Goal: Find specific page/section: Find specific page/section

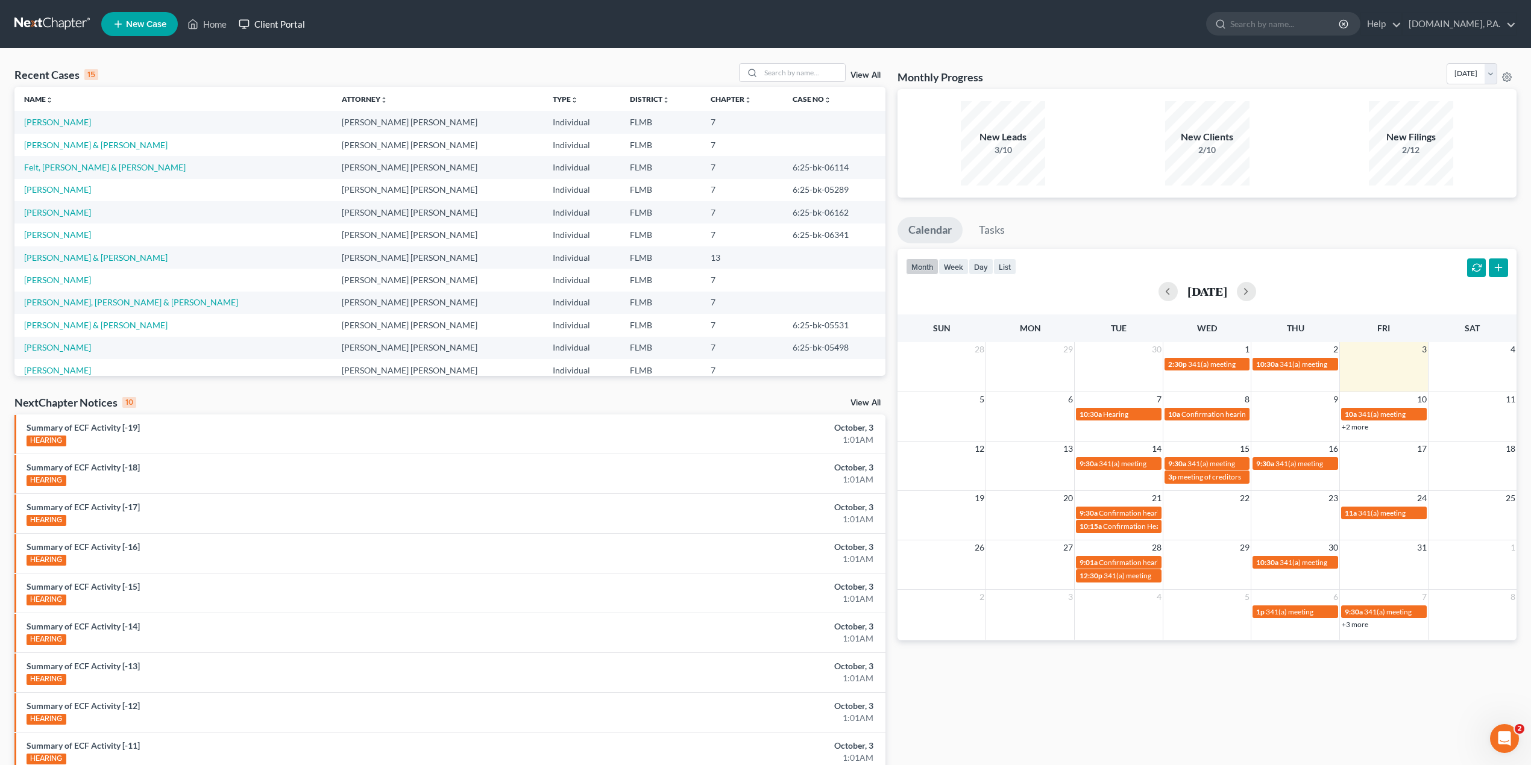
click at [295, 18] on link "Client Portal" at bounding box center [272, 24] width 78 height 22
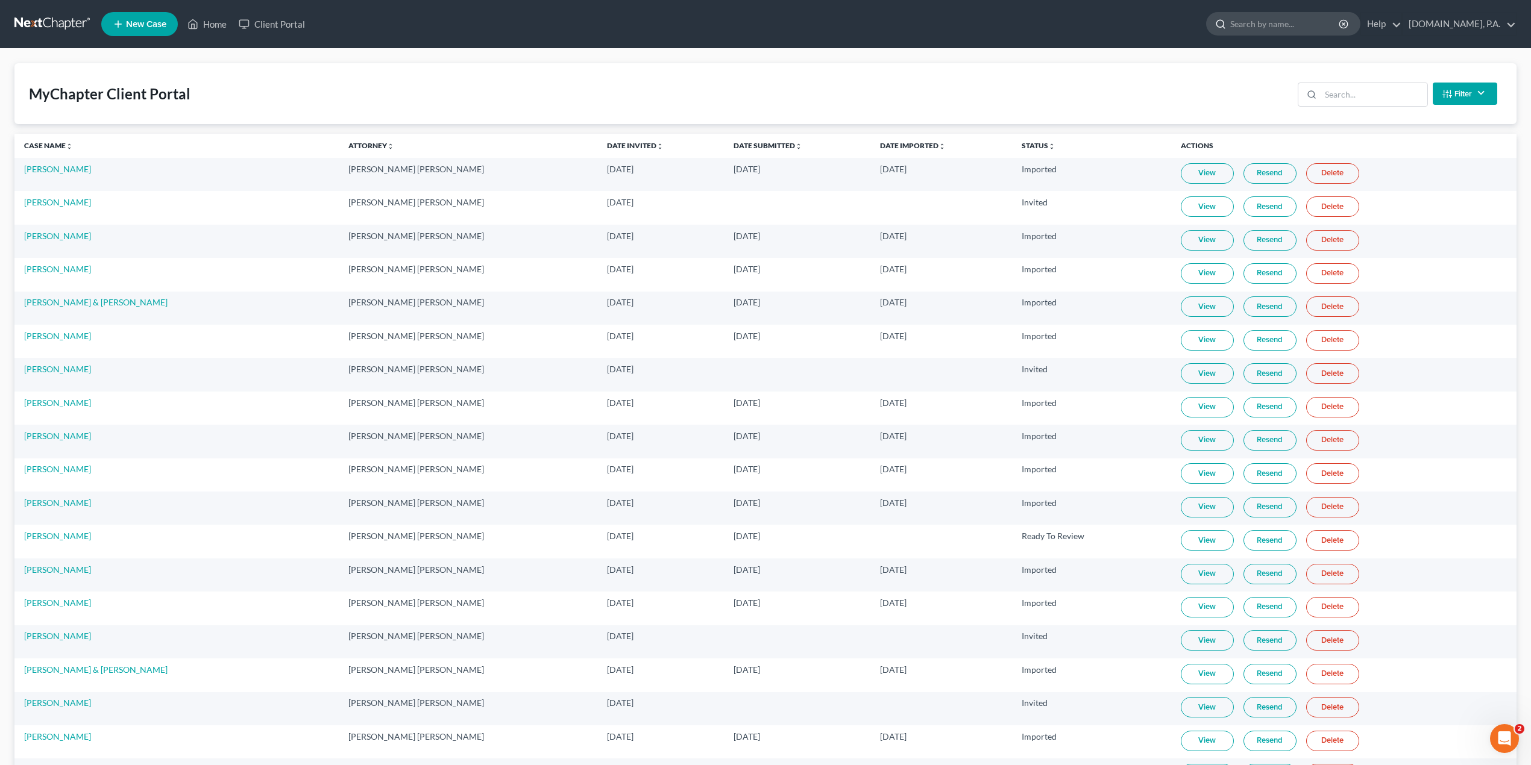
click at [1302, 27] on input "search" at bounding box center [1285, 24] width 110 height 22
type input "betan"
drag, startPoint x: 1302, startPoint y: 27, endPoint x: 1165, endPoint y: 25, distance: 137.4
click at [1165, 25] on ul "New Case Home Client Portal betan - No Result - See all results Or Press Enter.…" at bounding box center [808, 23] width 1415 height 31
click at [1356, 99] on input "search" at bounding box center [1373, 94] width 107 height 23
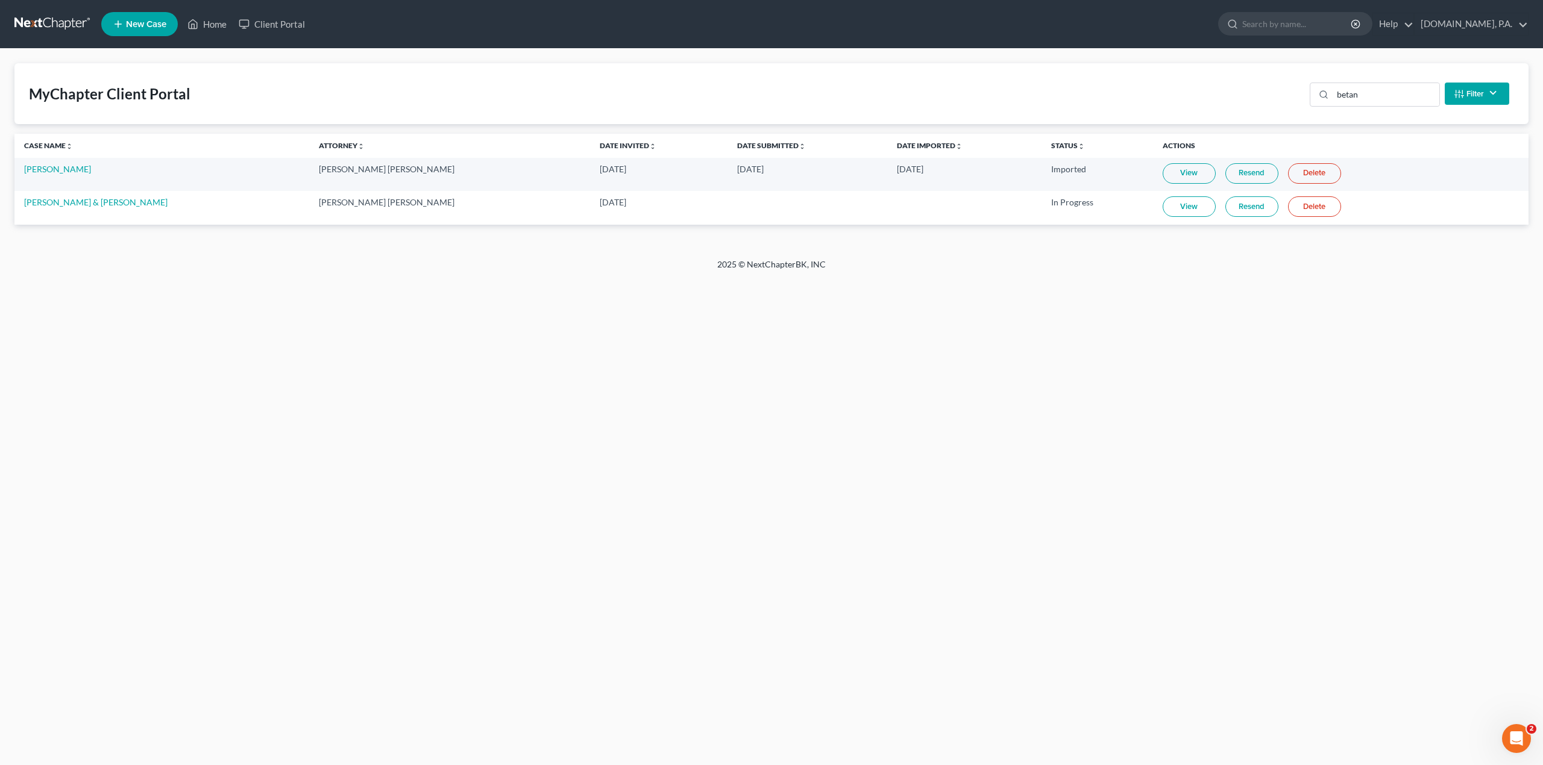
click at [1170, 205] on link "View" at bounding box center [1188, 206] width 53 height 20
click at [1346, 92] on input "betan" at bounding box center [1385, 94] width 107 height 23
click at [121, 255] on div "Home New Case Client Portal [DOMAIN_NAME], P.A. [PERSON_NAME][EMAIL_ADDRESS][DO…" at bounding box center [771, 382] width 1543 height 765
click at [1188, 174] on link "View" at bounding box center [1188, 173] width 53 height 20
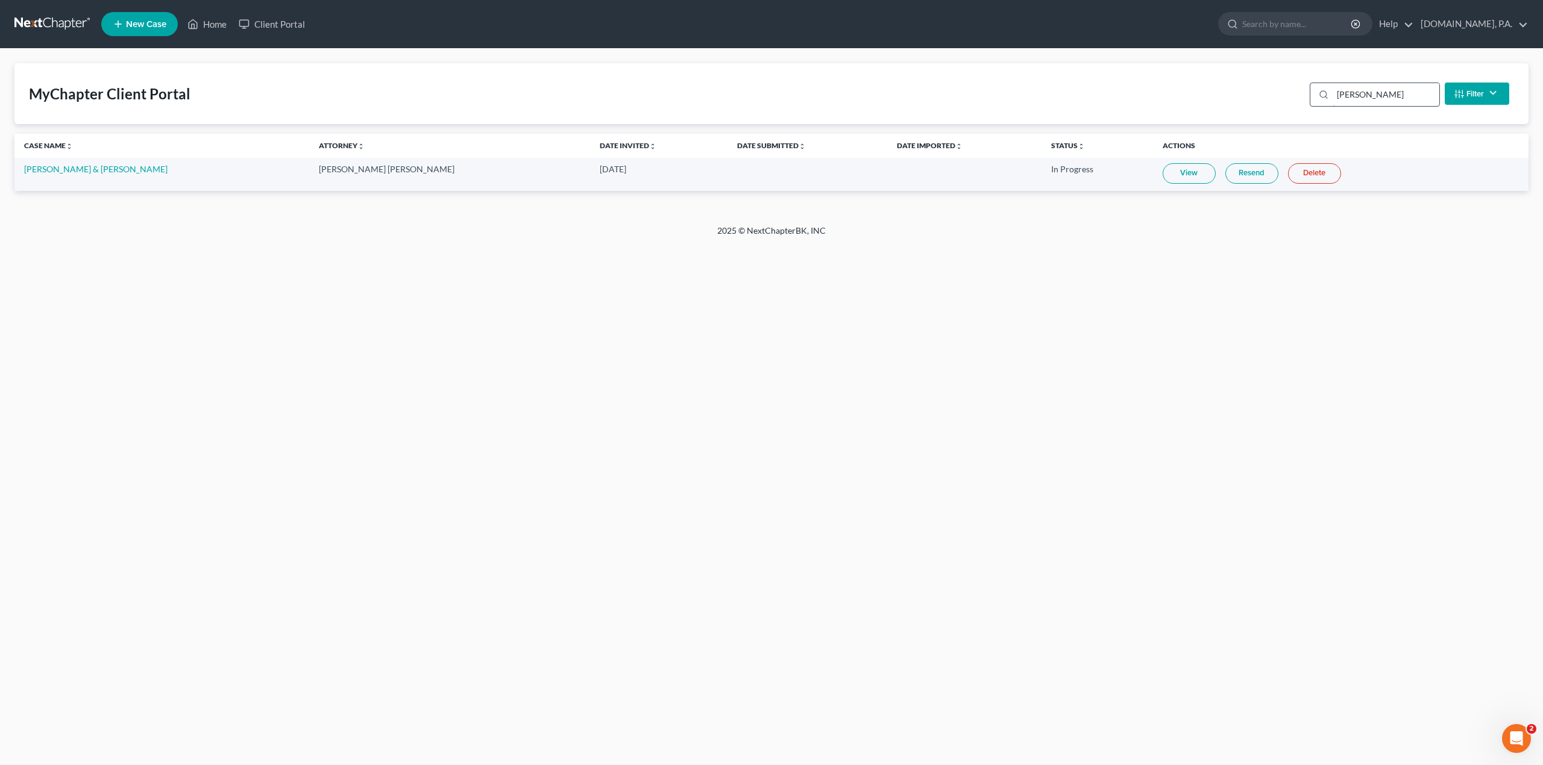
click at [1370, 100] on input "[PERSON_NAME]" at bounding box center [1385, 94] width 107 height 23
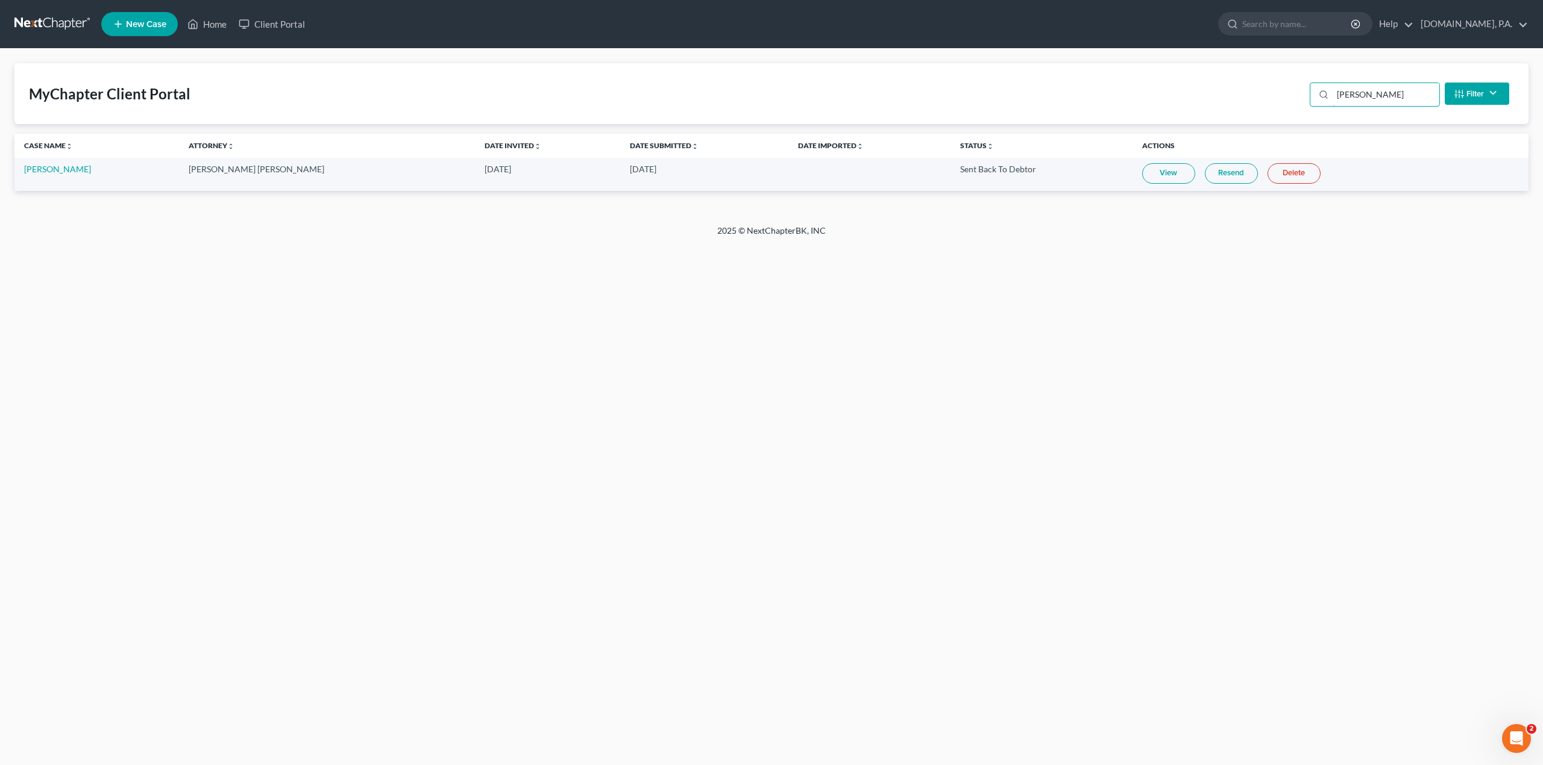
type input "[PERSON_NAME]"
click at [1143, 170] on link "View" at bounding box center [1168, 173] width 53 height 20
